Goal: Task Accomplishment & Management: Complete application form

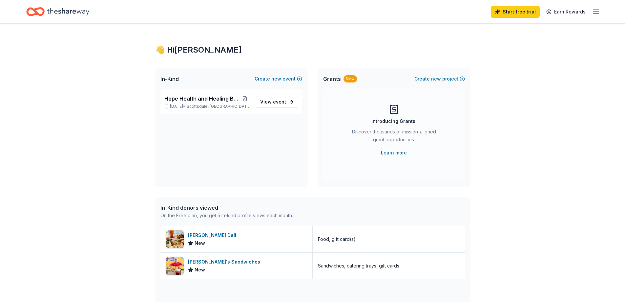
click at [598, 11] on icon "button" at bounding box center [597, 12] width 8 height 8
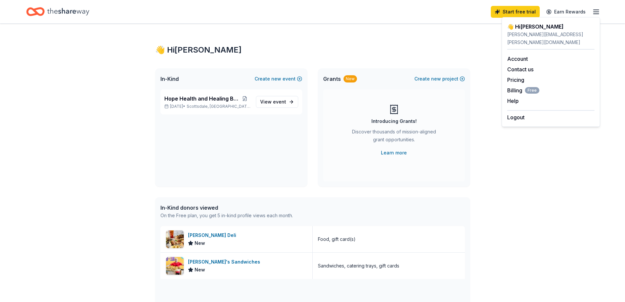
click at [68, 11] on icon "Home" at bounding box center [68, 11] width 42 height 7
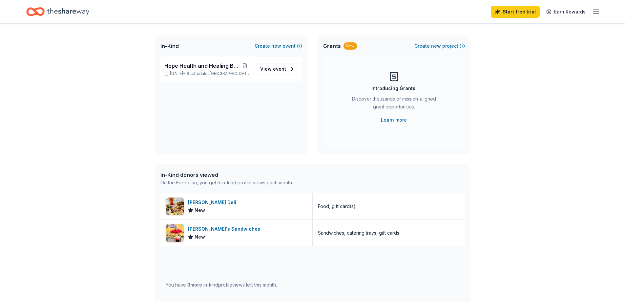
scroll to position [66, 0]
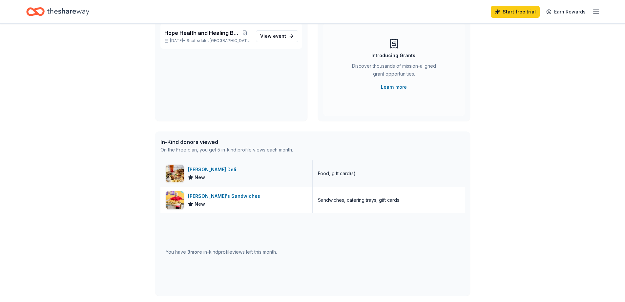
click at [336, 174] on div "Food, gift card(s)" at bounding box center [337, 173] width 38 height 8
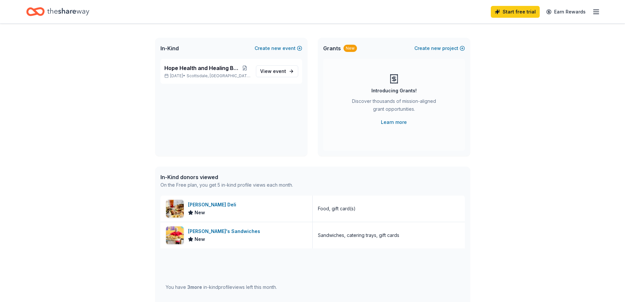
scroll to position [0, 0]
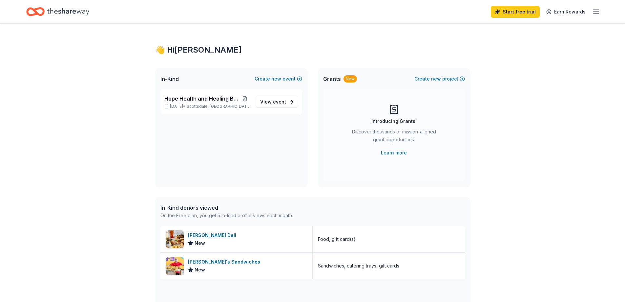
click at [185, 49] on div "👋 Hi Christine" at bounding box center [312, 50] width 315 height 11
click at [596, 13] on icon "button" at bounding box center [597, 12] width 8 height 8
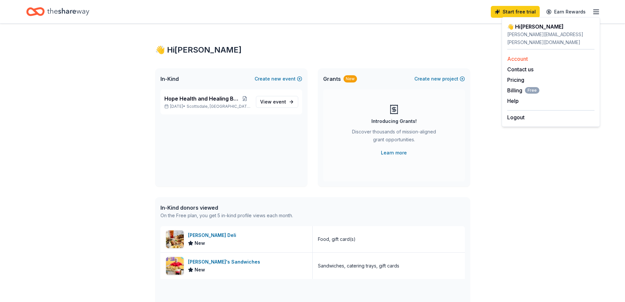
click at [514, 55] on link "Account" at bounding box center [518, 58] width 21 height 7
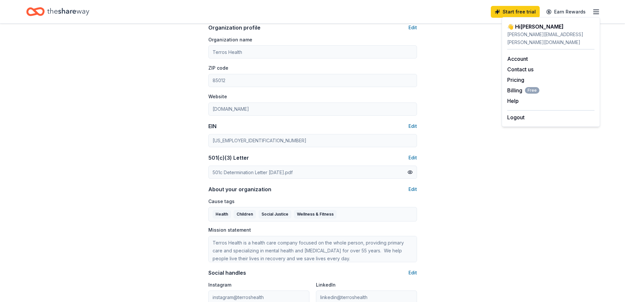
scroll to position [131, 0]
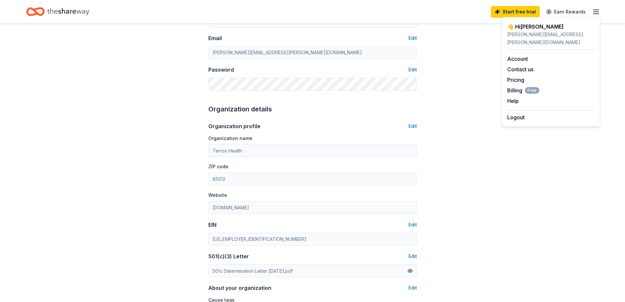
click at [606, 141] on div "Account About me Profile Edit First name Christine Last name Mahlstede Role Dev…" at bounding box center [312, 185] width 625 height 587
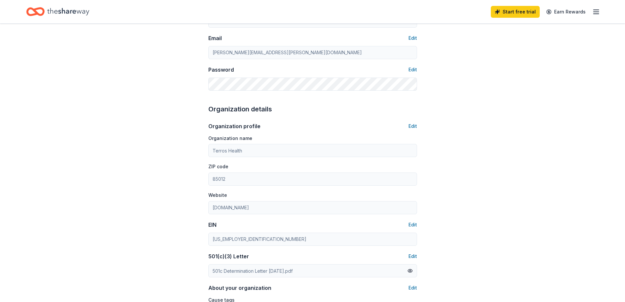
click at [82, 11] on icon "Home" at bounding box center [68, 11] width 42 height 13
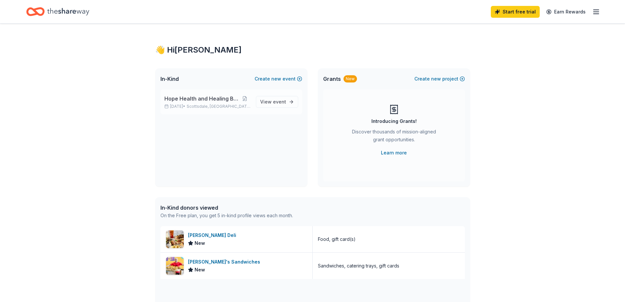
click at [182, 99] on span "Hope Health and Healing Brunch" at bounding box center [201, 99] width 75 height 8
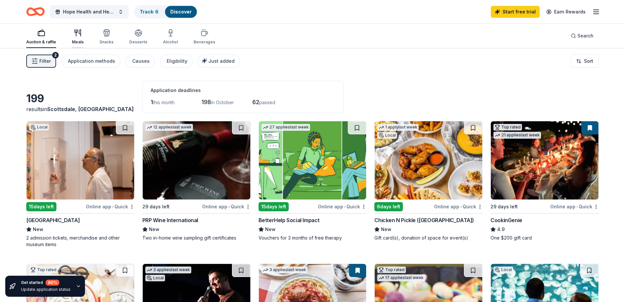
click at [77, 41] on div "Meals" at bounding box center [78, 41] width 12 height 5
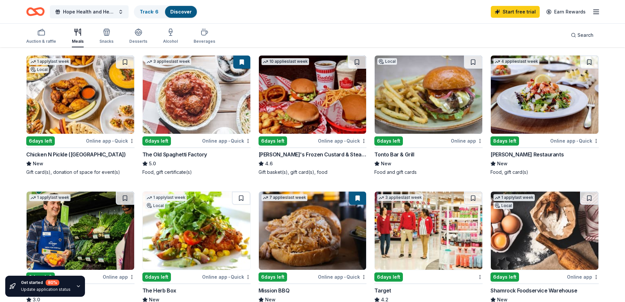
scroll to position [99, 0]
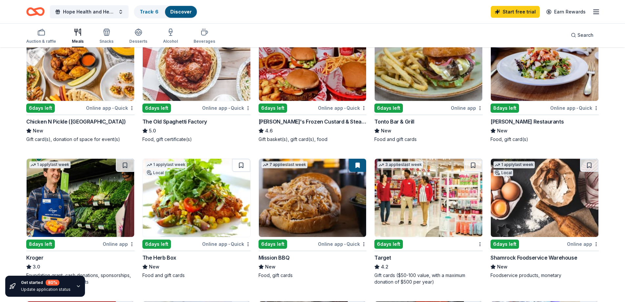
click at [293, 91] on img at bounding box center [313, 62] width 108 height 78
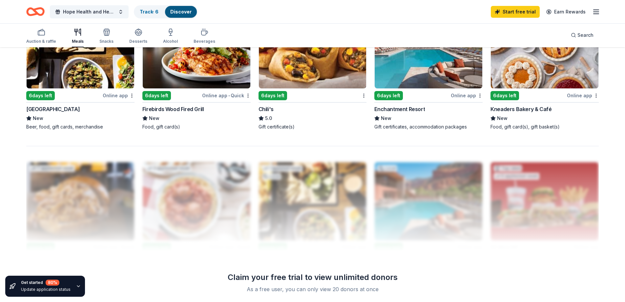
scroll to position [591, 0]
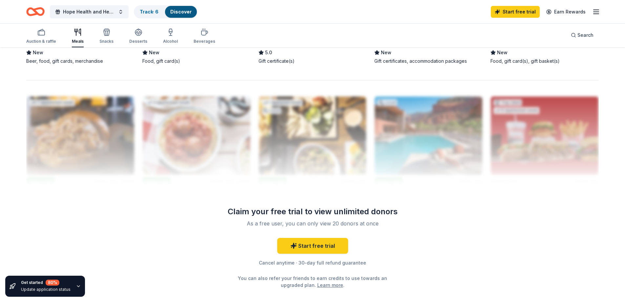
click at [76, 286] on icon "button" at bounding box center [78, 285] width 5 height 5
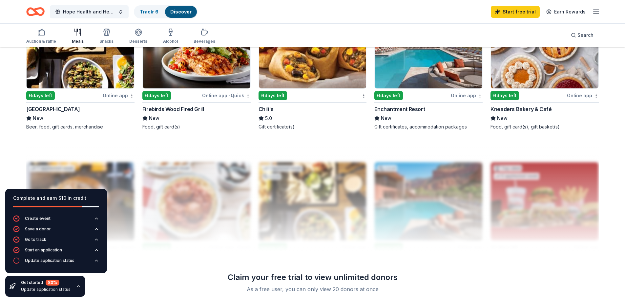
scroll to position [427, 0]
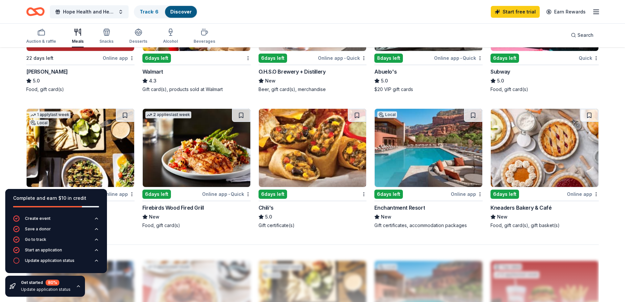
click at [260, 29] on div "Auction & raffle Meals Snacks Desserts Alcohol Beverages Search" at bounding box center [312, 35] width 573 height 24
click at [76, 285] on icon "button" at bounding box center [78, 285] width 5 height 5
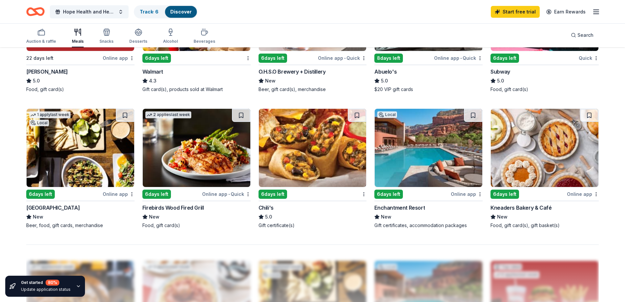
scroll to position [460, 0]
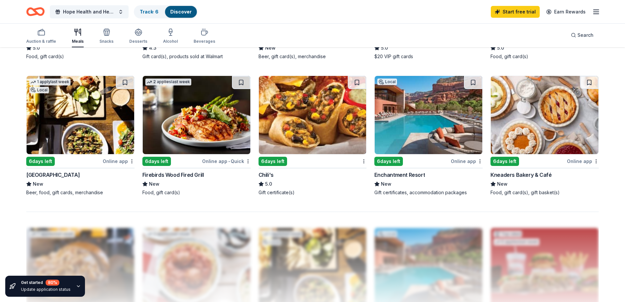
click at [298, 136] on img at bounding box center [313, 115] width 108 height 78
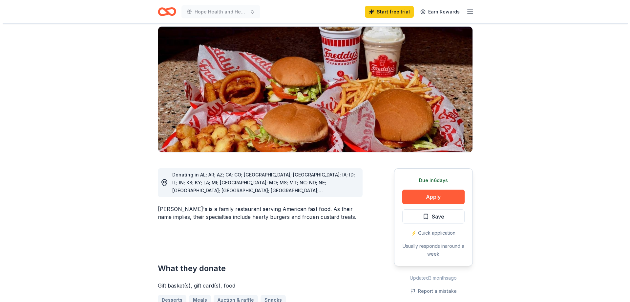
scroll to position [99, 0]
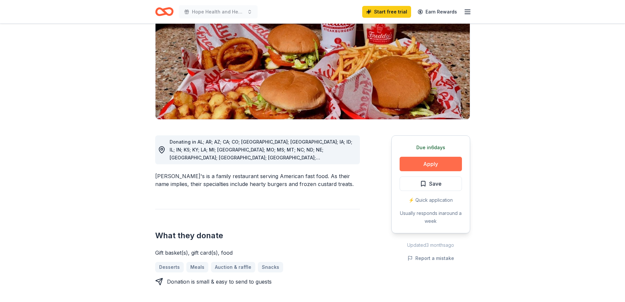
click at [441, 157] on button "Apply" at bounding box center [431, 164] width 62 height 14
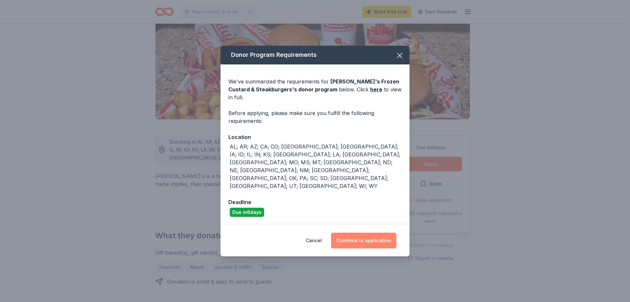
click at [380, 232] on button "Continue to application" at bounding box center [363, 240] width 65 height 16
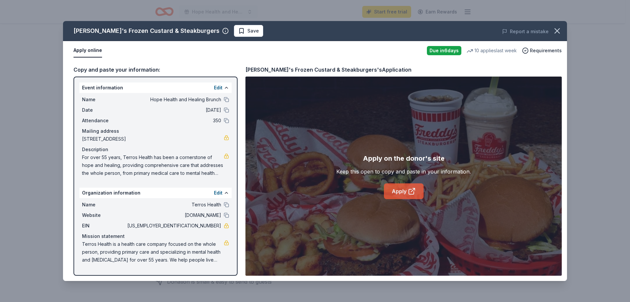
click at [399, 193] on link "Apply" at bounding box center [404, 191] width 40 height 16
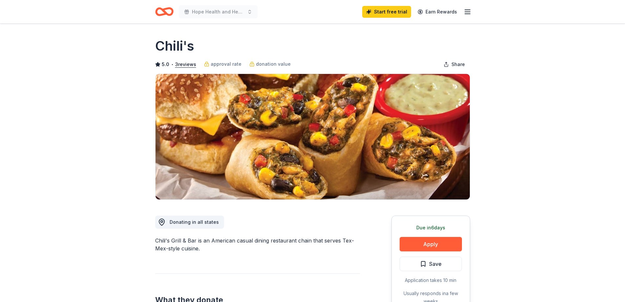
scroll to position [66, 0]
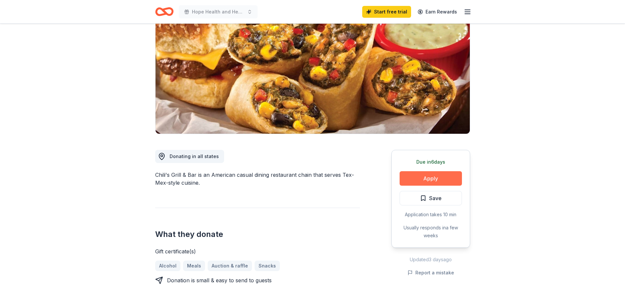
click at [435, 179] on button "Apply" at bounding box center [431, 178] width 62 height 14
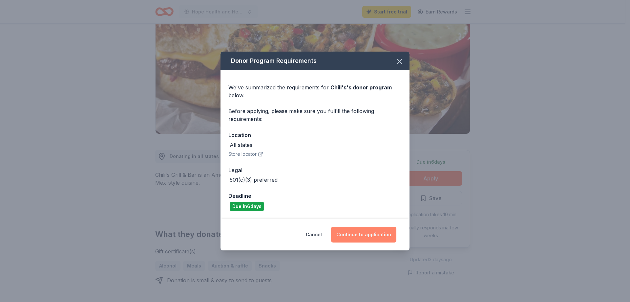
click at [351, 232] on button "Continue to application" at bounding box center [363, 235] width 65 height 16
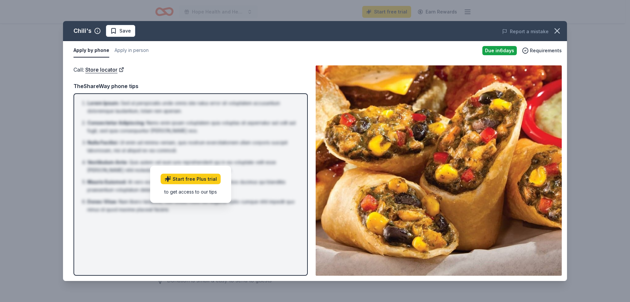
click at [95, 52] on button "Apply by phone" at bounding box center [92, 51] width 36 height 14
click at [181, 81] on div "Call : Store locator TheShareWay phone tips Lorem Ipsum : Sed ut perspiciatis u…" at bounding box center [191, 170] width 234 height 210
click at [507, 51] on div "Due in 6 days" at bounding box center [500, 50] width 34 height 9
click at [557, 24] on button "button" at bounding box center [557, 31] width 14 height 14
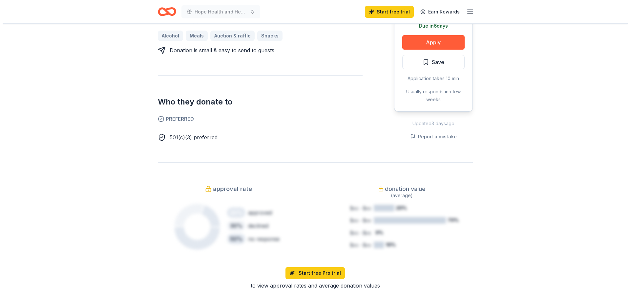
scroll to position [164, 0]
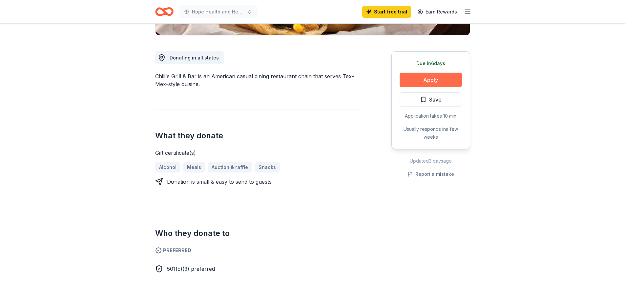
click at [428, 77] on button "Apply" at bounding box center [431, 80] width 62 height 14
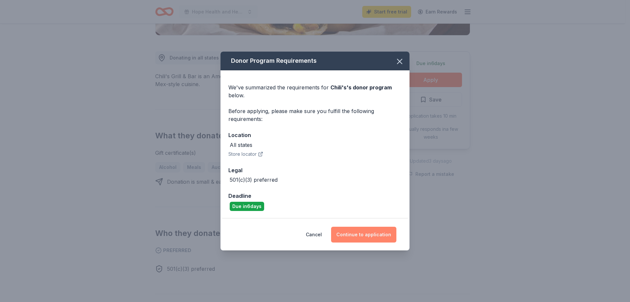
click at [356, 233] on button "Continue to application" at bounding box center [363, 235] width 65 height 16
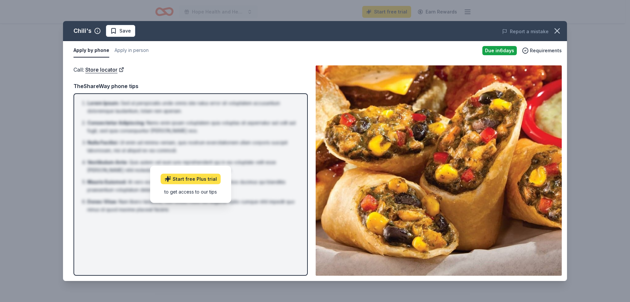
click at [191, 182] on link "Start free Plus trial" at bounding box center [191, 179] width 60 height 11
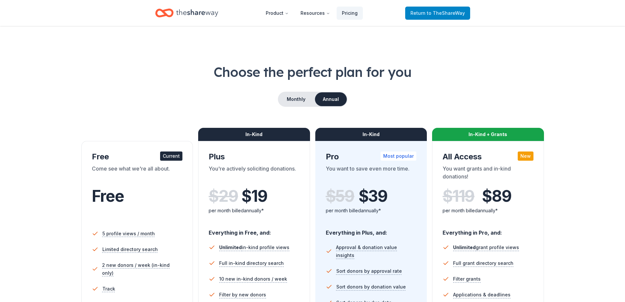
click at [433, 14] on span "to TheShareWay" at bounding box center [446, 13] width 38 height 6
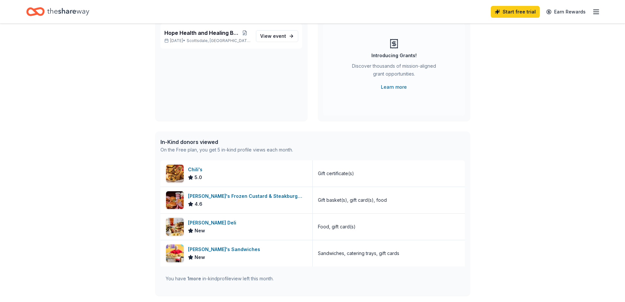
scroll to position [33, 0]
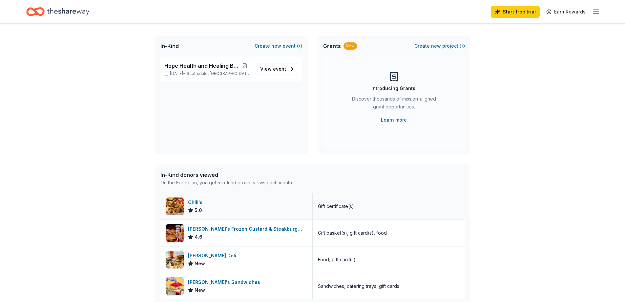
click at [197, 203] on div "Chili's" at bounding box center [196, 202] width 17 height 8
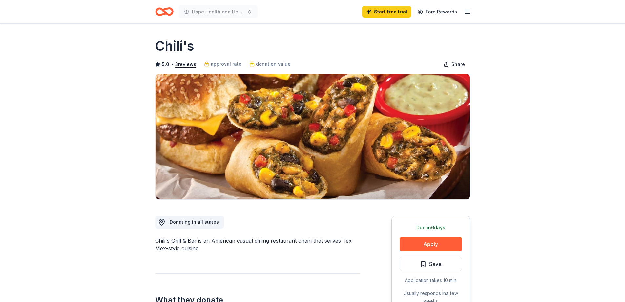
scroll to position [66, 0]
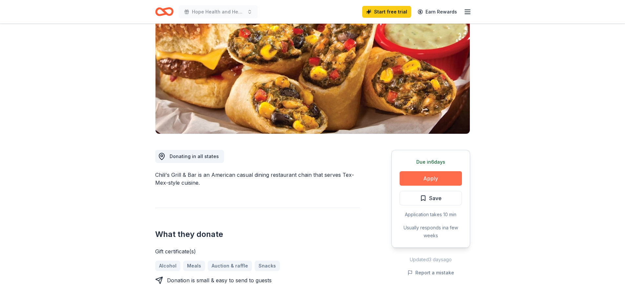
click at [433, 181] on button "Apply" at bounding box center [431, 178] width 62 height 14
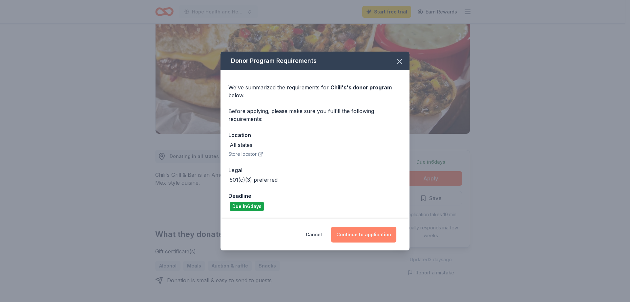
click at [347, 232] on button "Continue to application" at bounding box center [363, 235] width 65 height 16
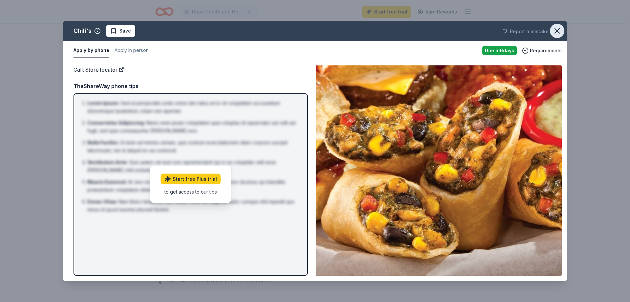
click at [555, 31] on icon "button" at bounding box center [557, 30] width 9 height 9
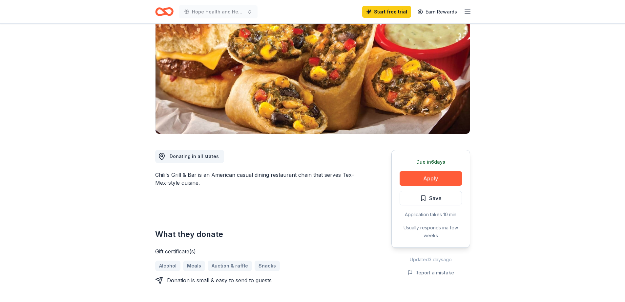
scroll to position [0, 0]
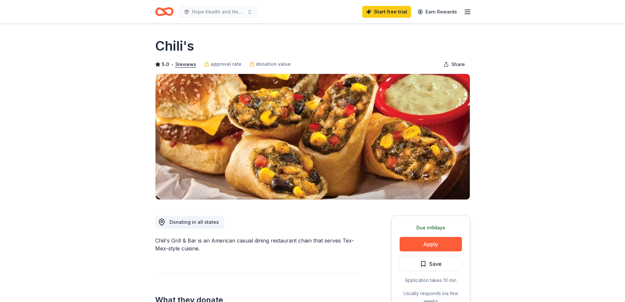
click at [162, 14] on icon "Home" at bounding box center [161, 11] width 10 height 7
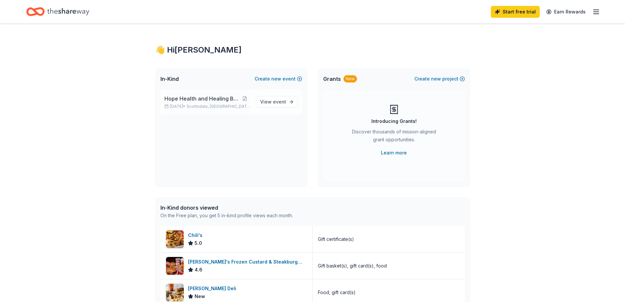
click at [197, 97] on span "Hope Health and Healing Brunch" at bounding box center [201, 99] width 75 height 8
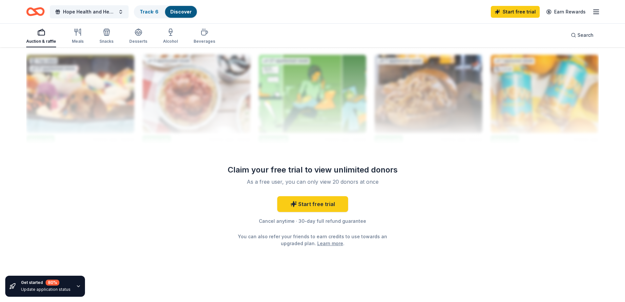
scroll to position [482, 0]
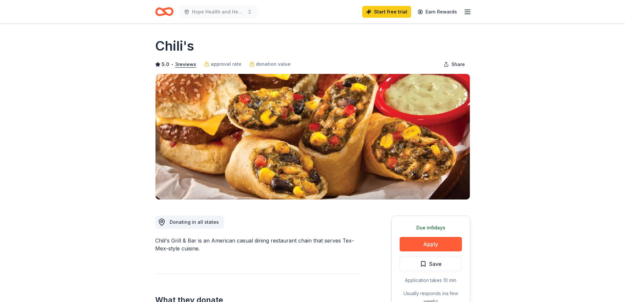
scroll to position [66, 0]
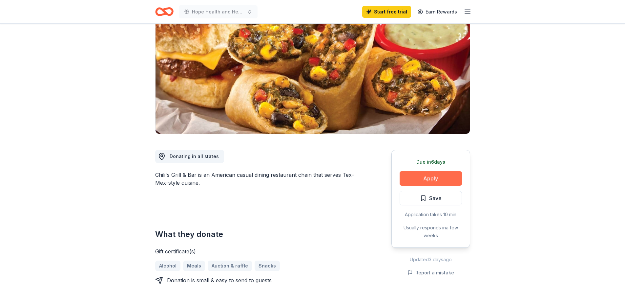
click at [426, 181] on button "Apply" at bounding box center [431, 178] width 62 height 14
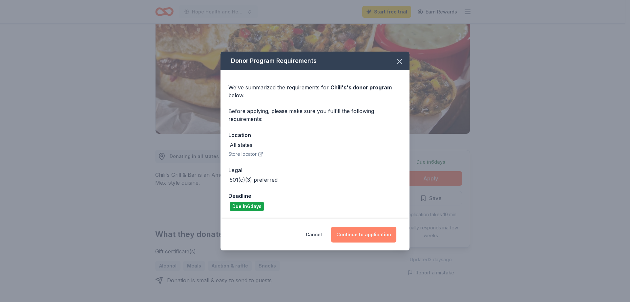
click at [379, 228] on button "Continue to application" at bounding box center [363, 235] width 65 height 16
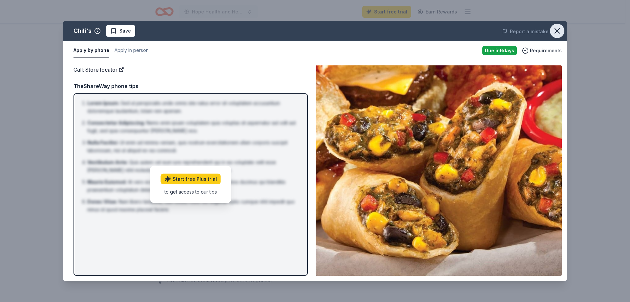
click at [555, 32] on icon "button" at bounding box center [557, 30] width 9 height 9
